Goal: Task Accomplishment & Management: Use online tool/utility

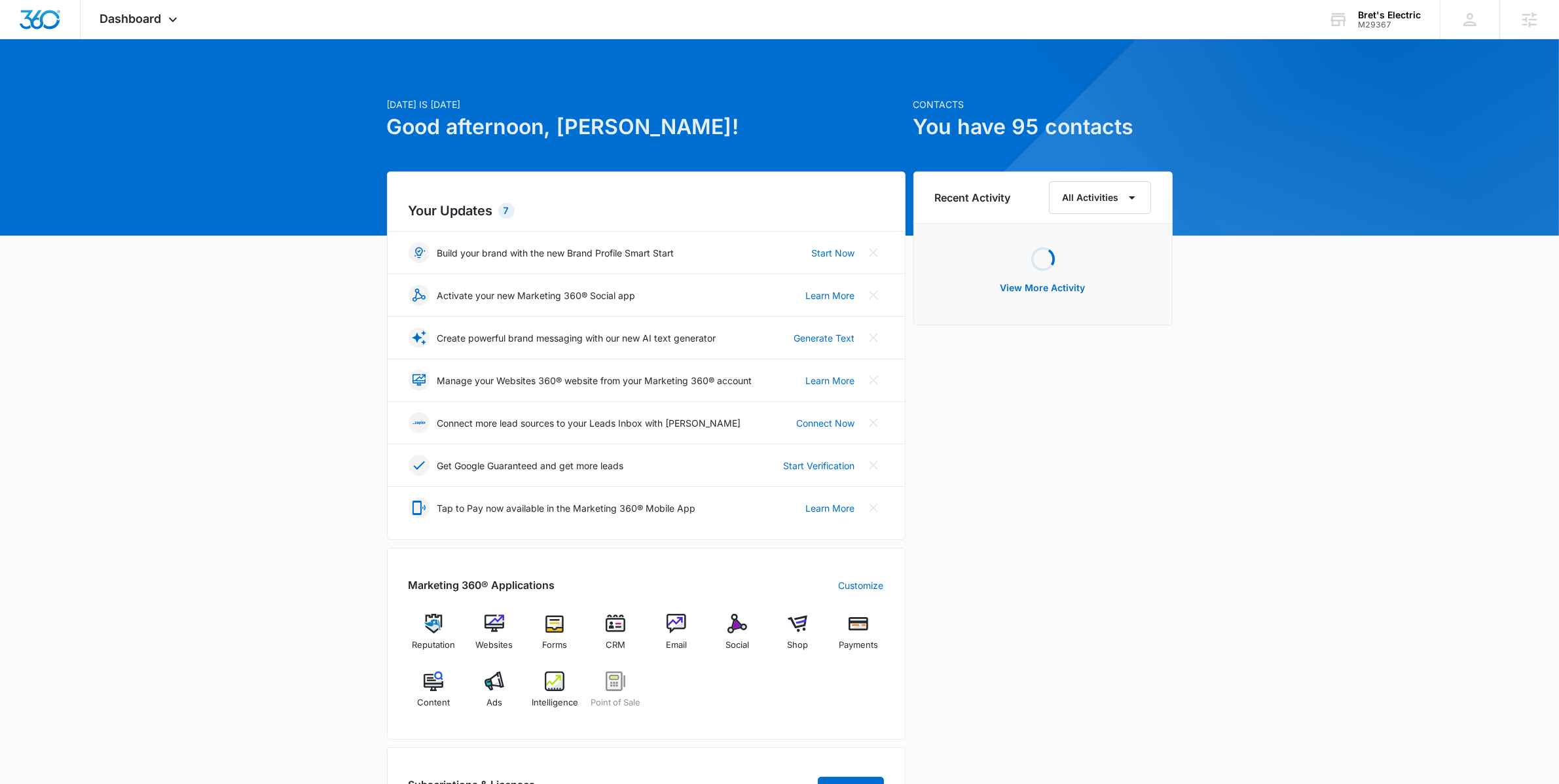
click at [358, 453] on div "[DATE] is [DATE] Good afternoon, [PERSON_NAME]! Contacts You have 95 contacts Y…" at bounding box center [779, 609] width 1559 height 1108
click at [1368, 14] on div "Bret's Electric" at bounding box center [1389, 15] width 63 height 10
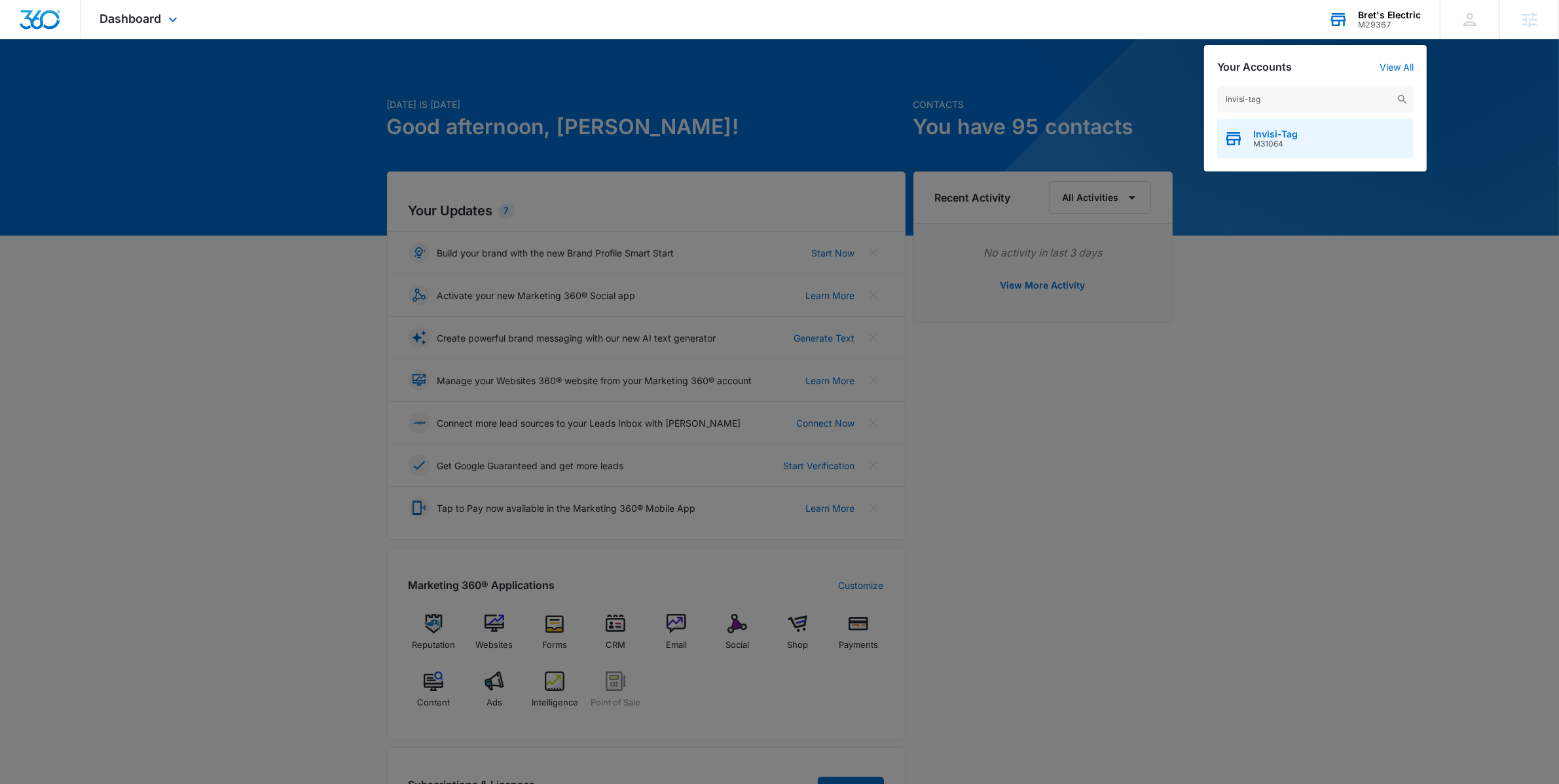
type input "invisi-tag"
click at [1305, 142] on div "Invisi-Tag M31064" at bounding box center [1315, 138] width 196 height 39
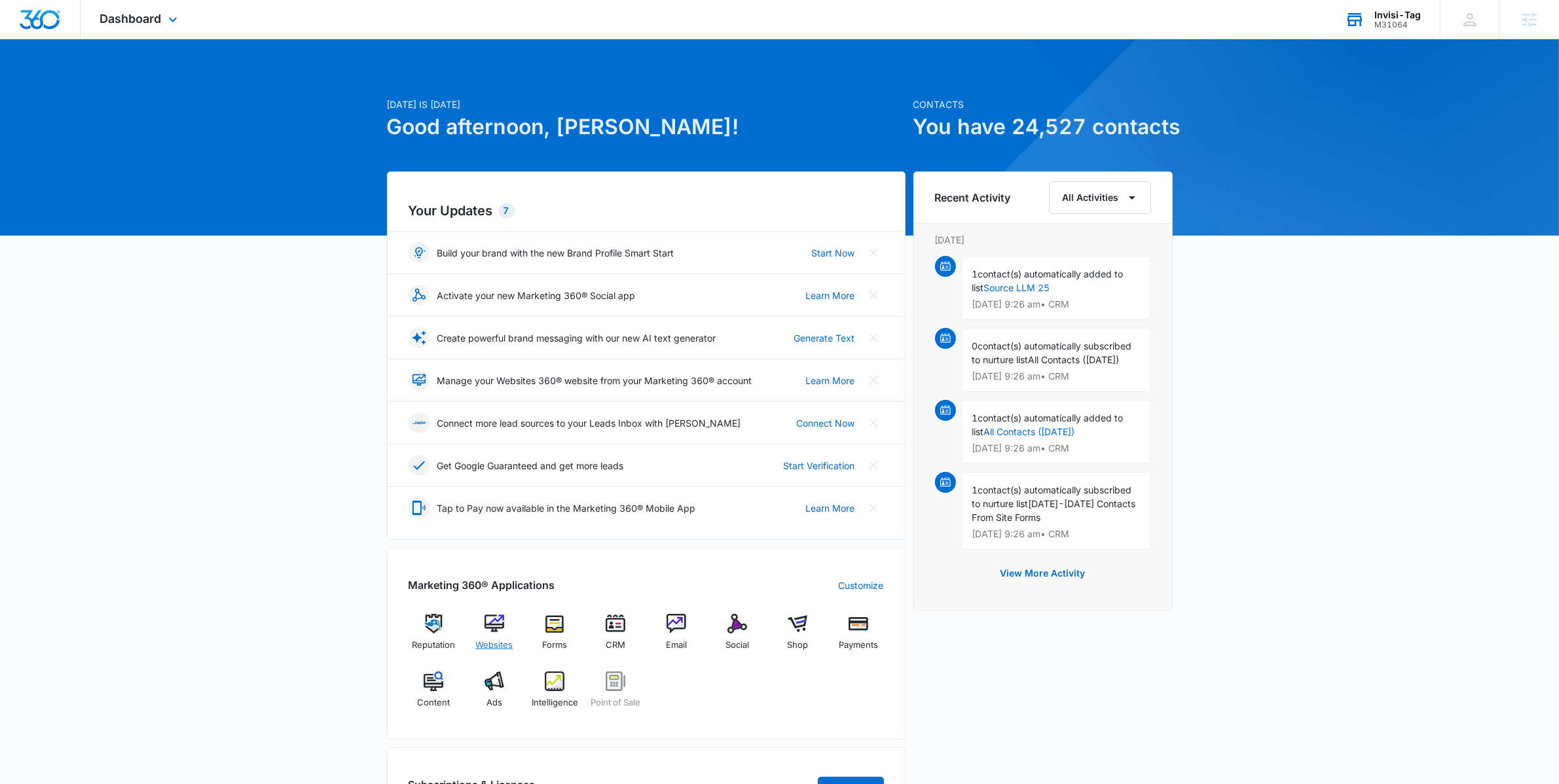
click at [475, 620] on div "Websites" at bounding box center [494, 637] width 50 height 47
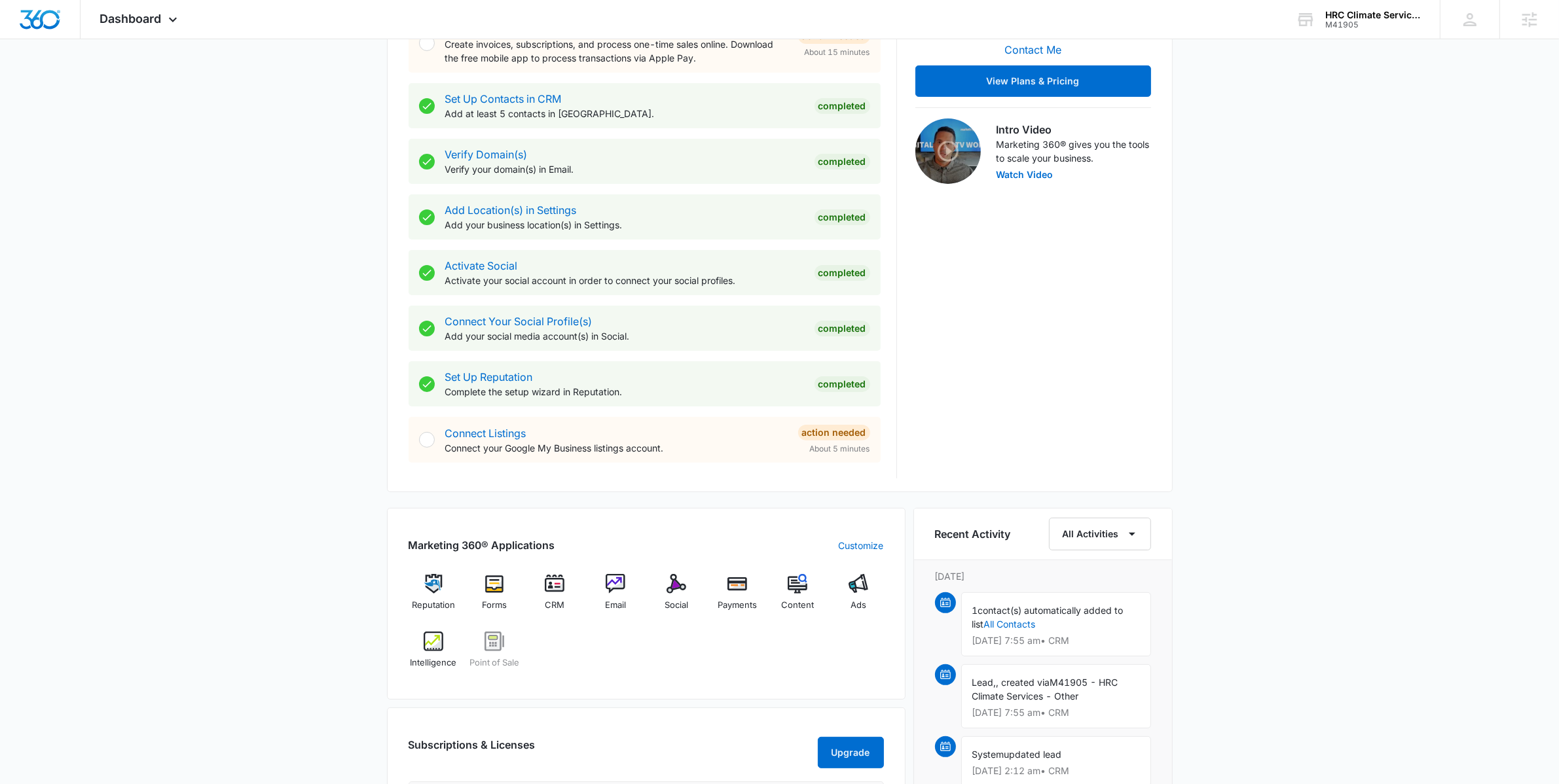
scroll to position [656, 0]
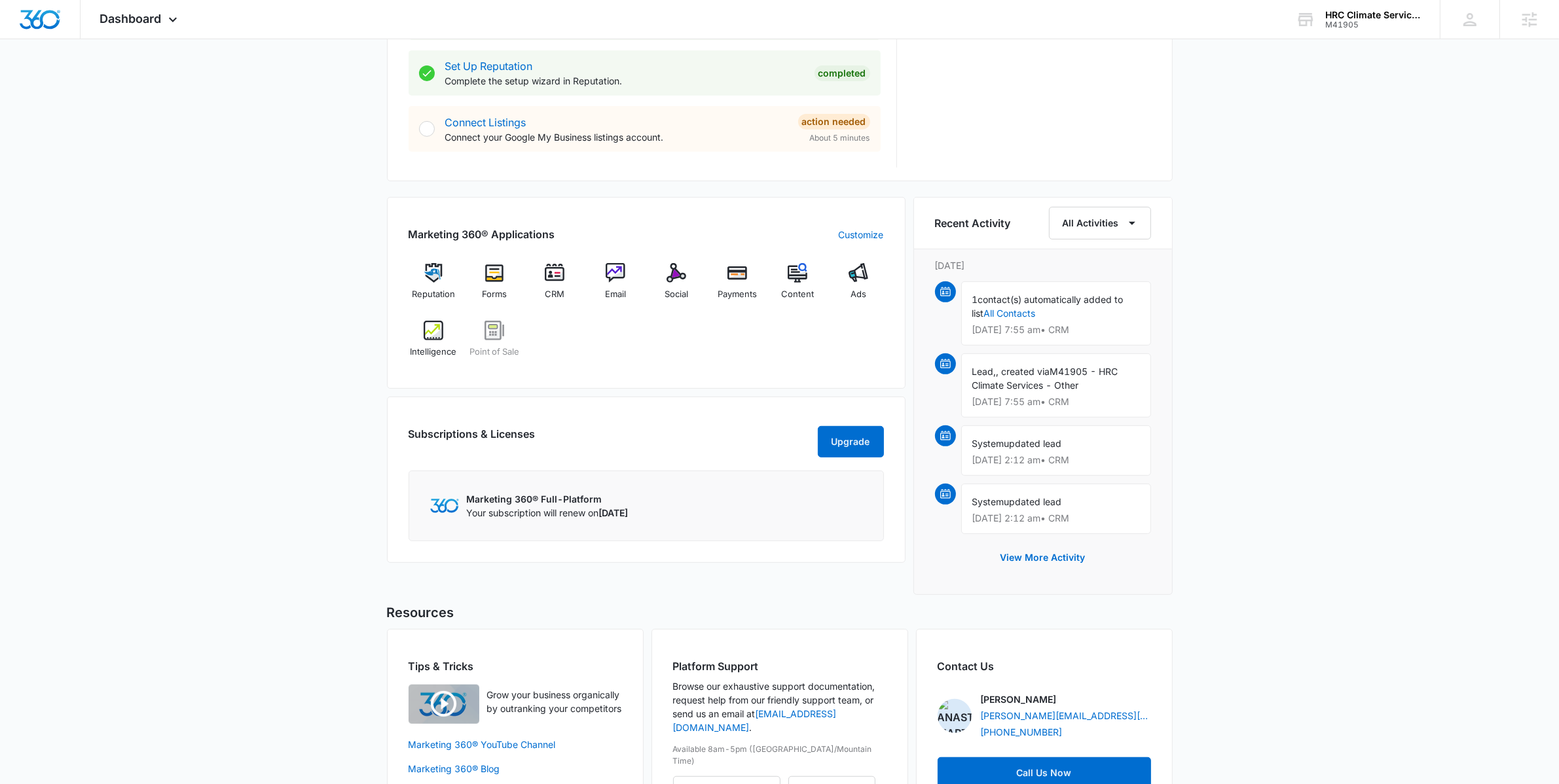
click at [624, 367] on div "Reputation Forms CRM Email Social Payments Content Ads Intelligence Point of Sa…" at bounding box center [645, 315] width 475 height 104
click at [606, 275] on img at bounding box center [615, 273] width 20 height 20
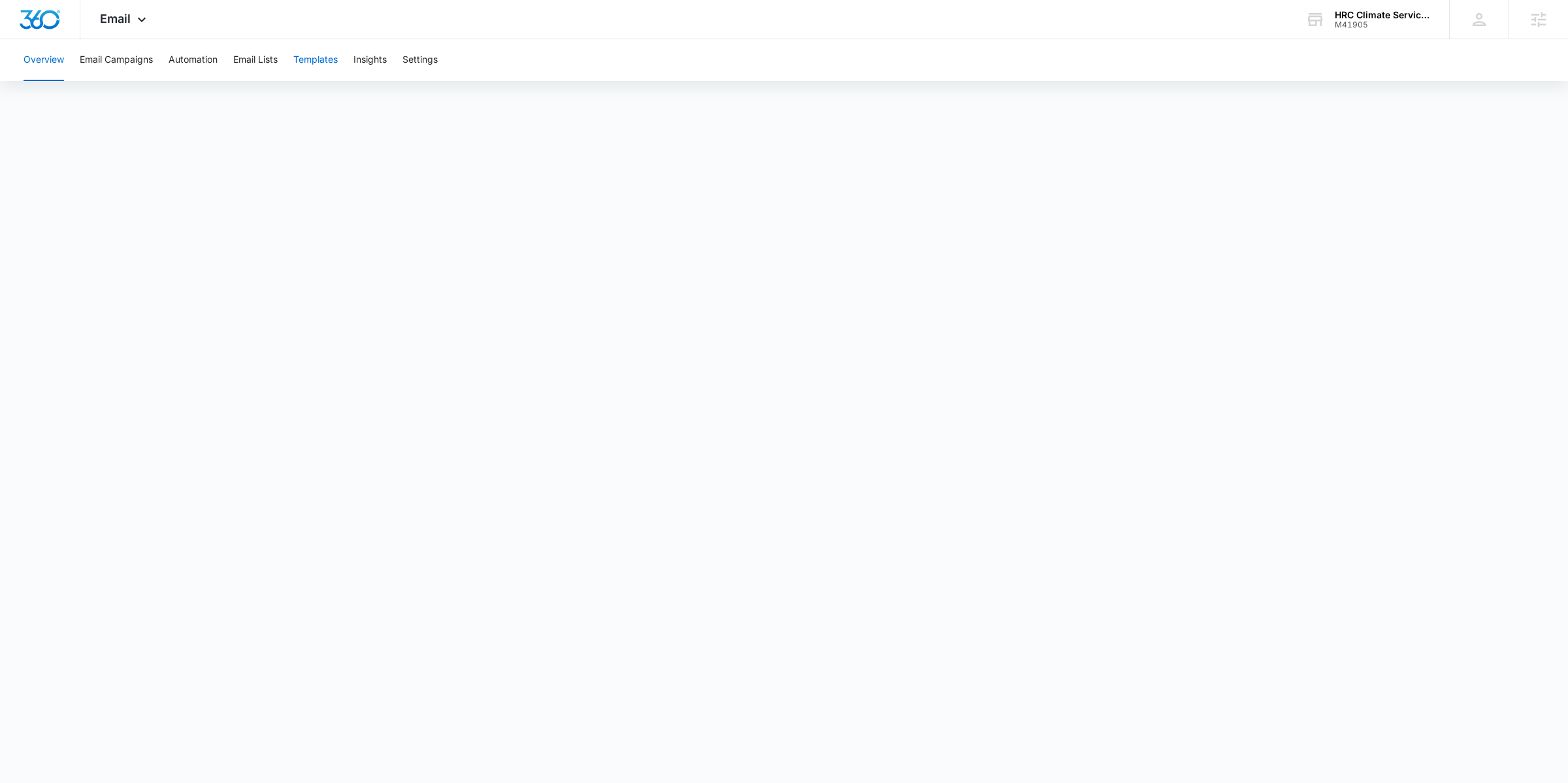
click at [337, 69] on button "Templates" at bounding box center [315, 60] width 44 height 42
